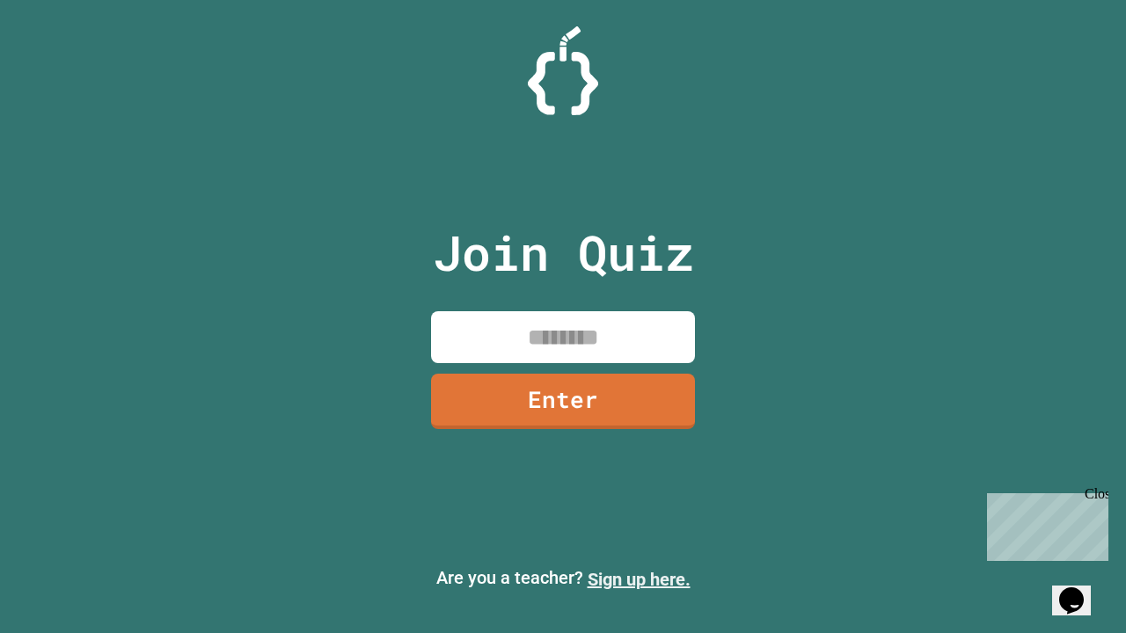
click at [639, 580] on link "Sign up here." at bounding box center [639, 579] width 103 height 21
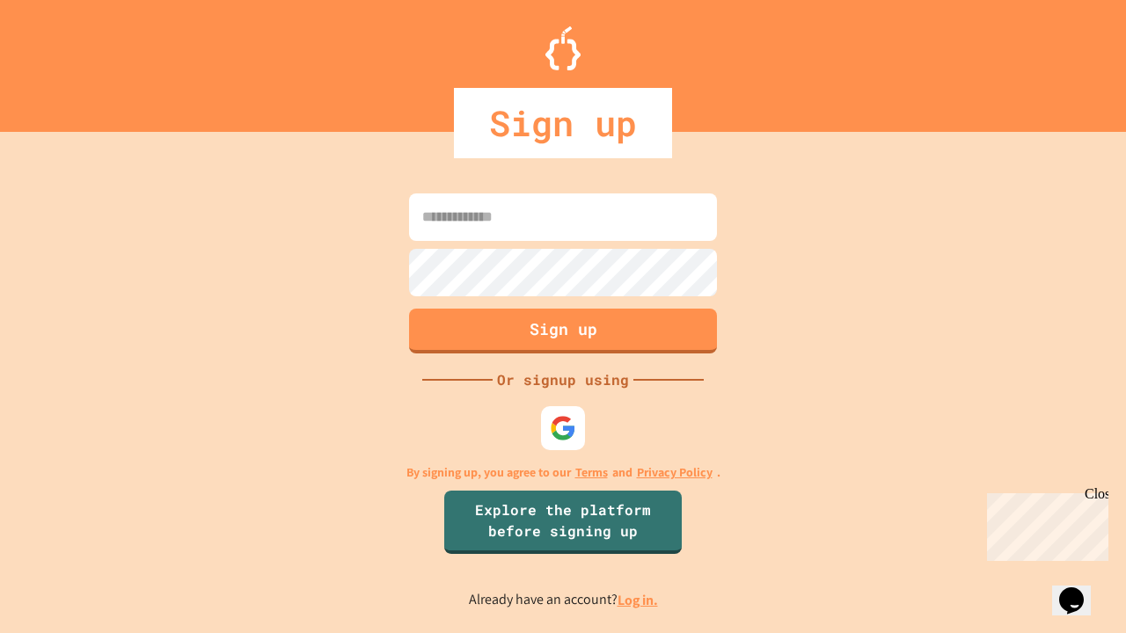
click at [639, 600] on link "Log in." at bounding box center [638, 600] width 40 height 18
